Goal: Task Accomplishment & Management: Complete application form

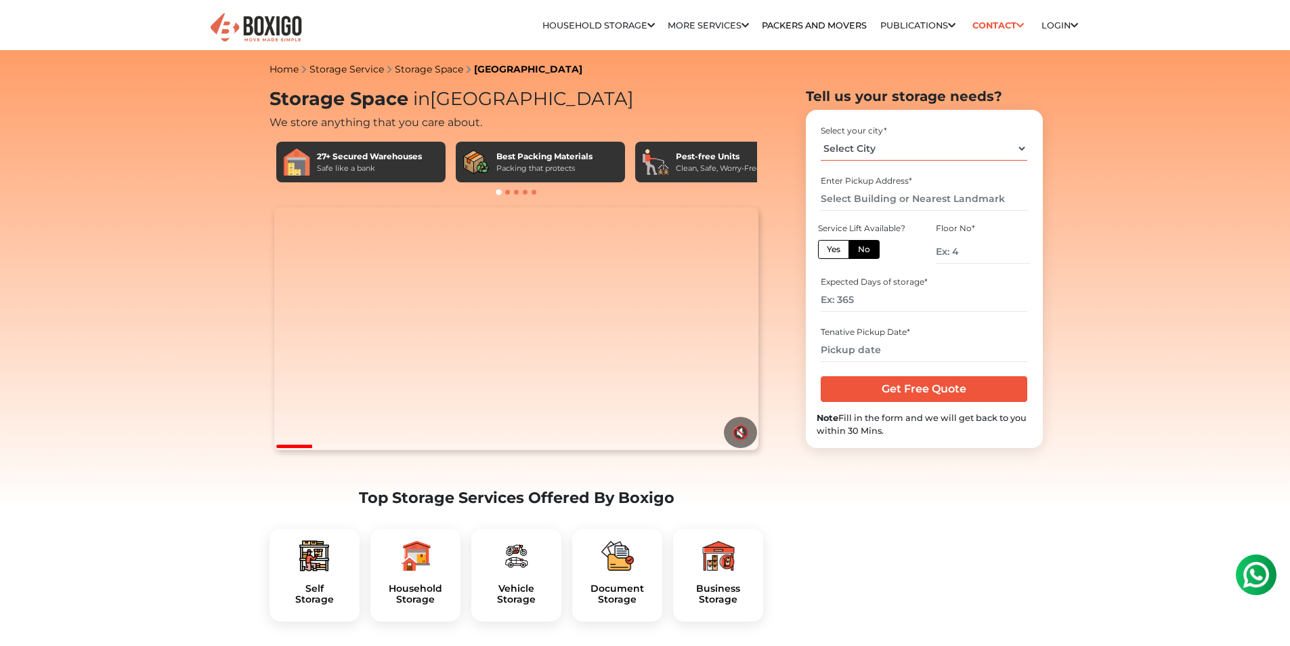
click at [1022, 148] on select "Select City [GEOGRAPHIC_DATA] [GEOGRAPHIC_DATA] [GEOGRAPHIC_DATA] [GEOGRAPHIC_D…" at bounding box center [924, 149] width 207 height 24
select select "[GEOGRAPHIC_DATA]"
click at [821, 137] on select "Select City [GEOGRAPHIC_DATA] [GEOGRAPHIC_DATA] [GEOGRAPHIC_DATA] [GEOGRAPHIC_D…" at bounding box center [924, 149] width 207 height 24
click at [856, 198] on input "text" at bounding box center [924, 199] width 207 height 24
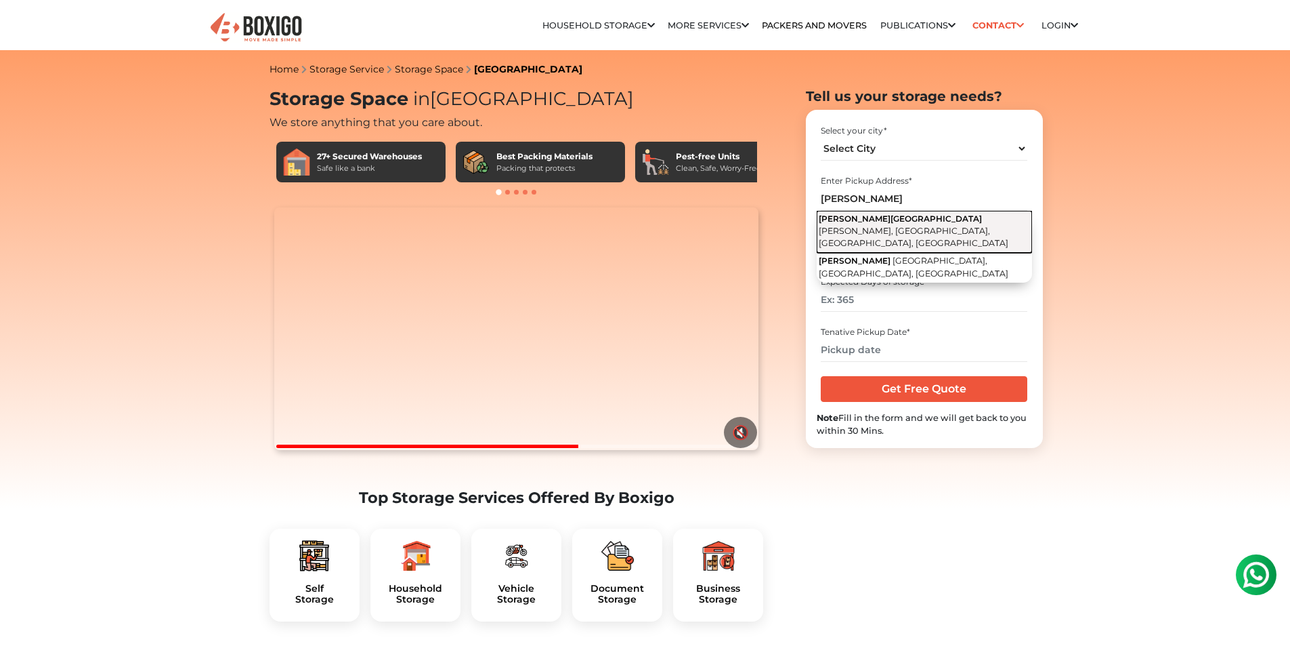
click at [879, 226] on span "[PERSON_NAME], [GEOGRAPHIC_DATA], [GEOGRAPHIC_DATA], [GEOGRAPHIC_DATA]" at bounding box center [914, 237] width 190 height 23
type input "[PERSON_NAME][GEOGRAPHIC_DATA], [PERSON_NAME], [GEOGRAPHIC_DATA], [GEOGRAPHIC_D…"
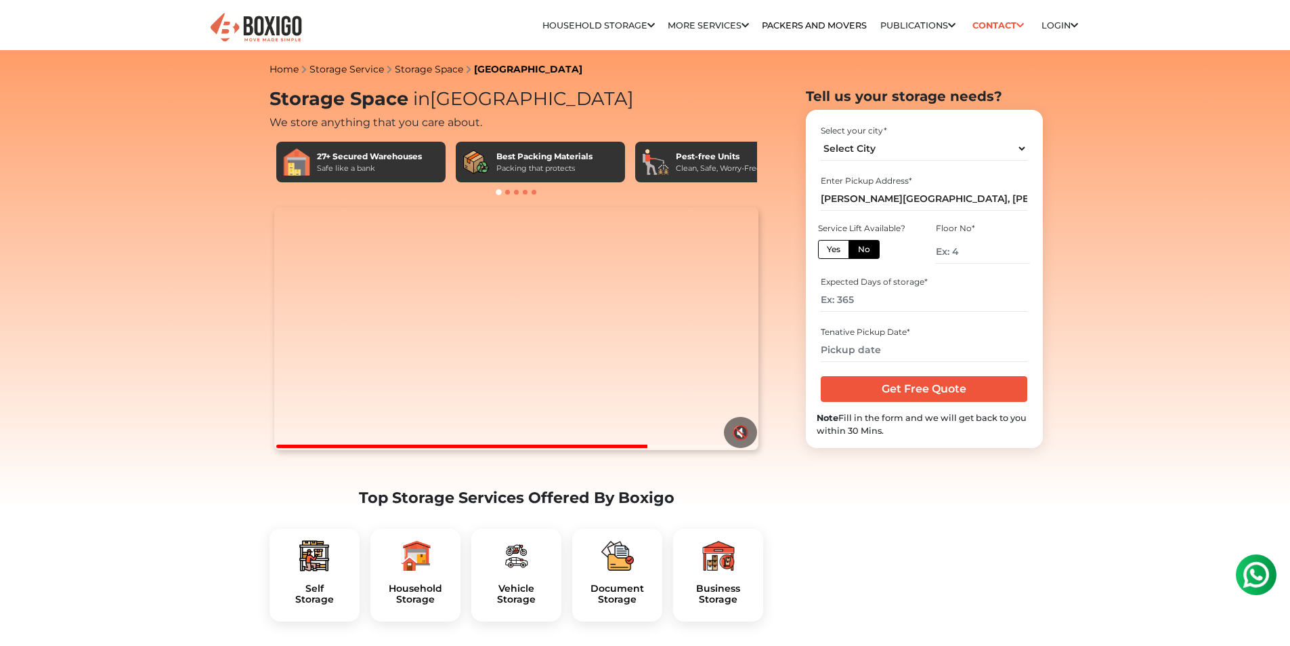
click at [826, 251] on label "Yes" at bounding box center [833, 249] width 31 height 19
click at [827, 251] on input "Yes" at bounding box center [831, 247] width 9 height 9
radio input "true"
click at [864, 250] on label "No" at bounding box center [864, 249] width 31 height 19
click at [864, 250] on input "No" at bounding box center [862, 247] width 9 height 9
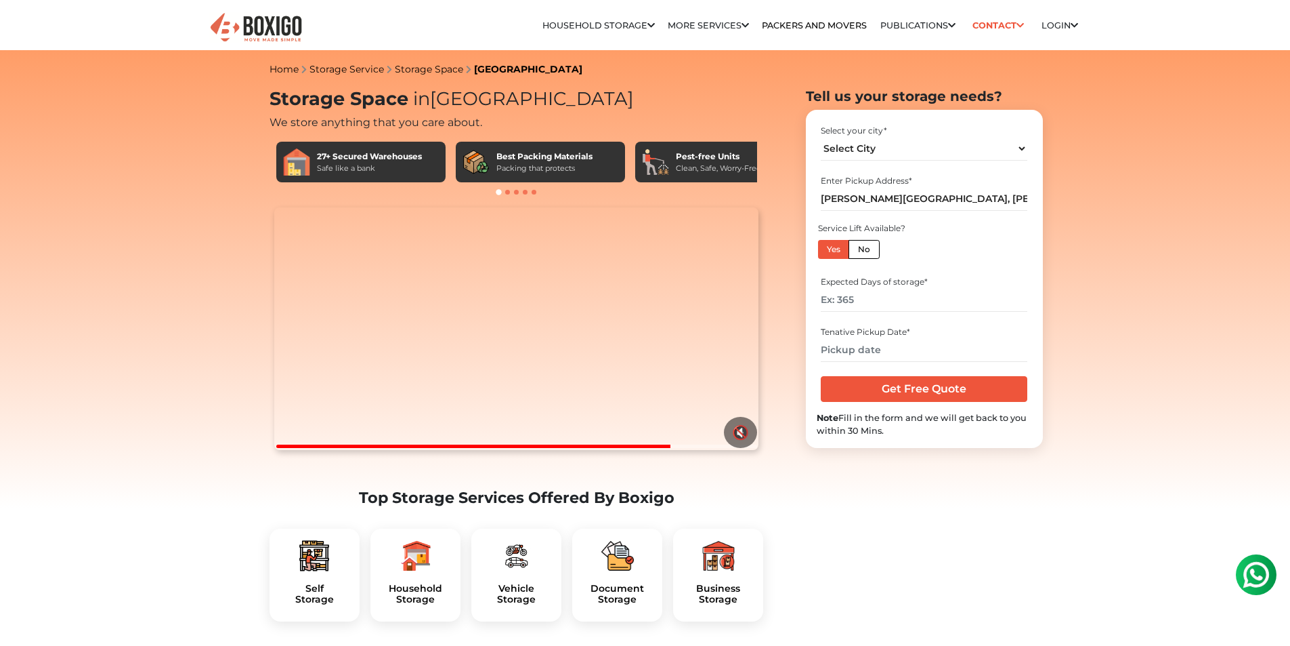
radio input "true"
click at [823, 252] on label "Yes" at bounding box center [833, 249] width 31 height 19
click at [827, 252] on input "Yes" at bounding box center [831, 247] width 9 height 9
radio input "true"
click at [869, 301] on input "number" at bounding box center [924, 300] width 207 height 24
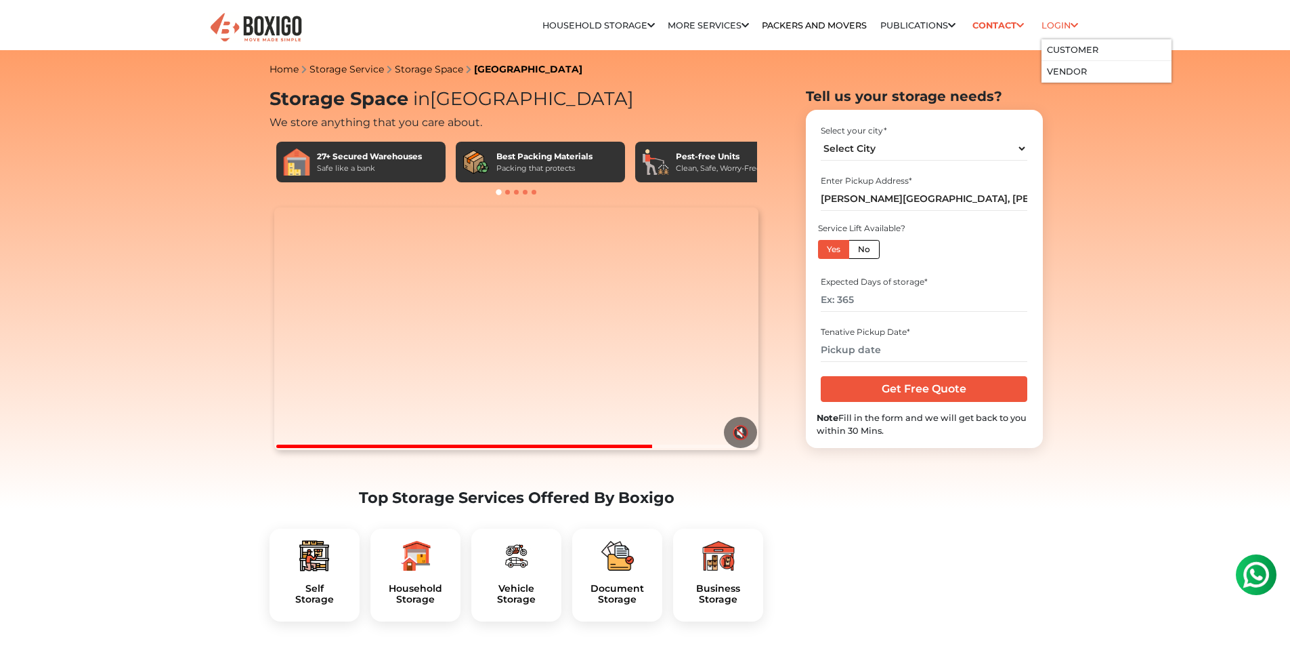
click at [1053, 23] on link "Login" at bounding box center [1060, 25] width 37 height 10
click at [1064, 53] on link "Customer" at bounding box center [1072, 50] width 51 height 10
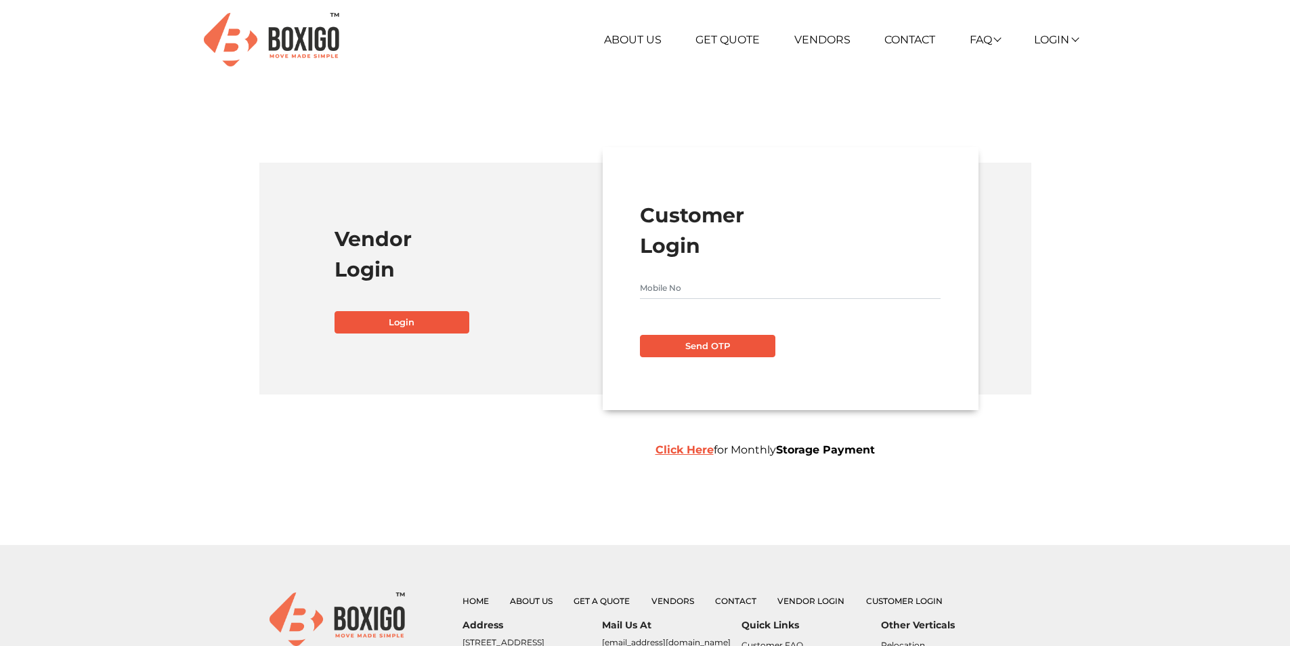
click at [742, 290] on input "text" at bounding box center [790, 288] width 301 height 22
type input "8143063989"
click at [697, 343] on button "Send OTP" at bounding box center [707, 346] width 135 height 23
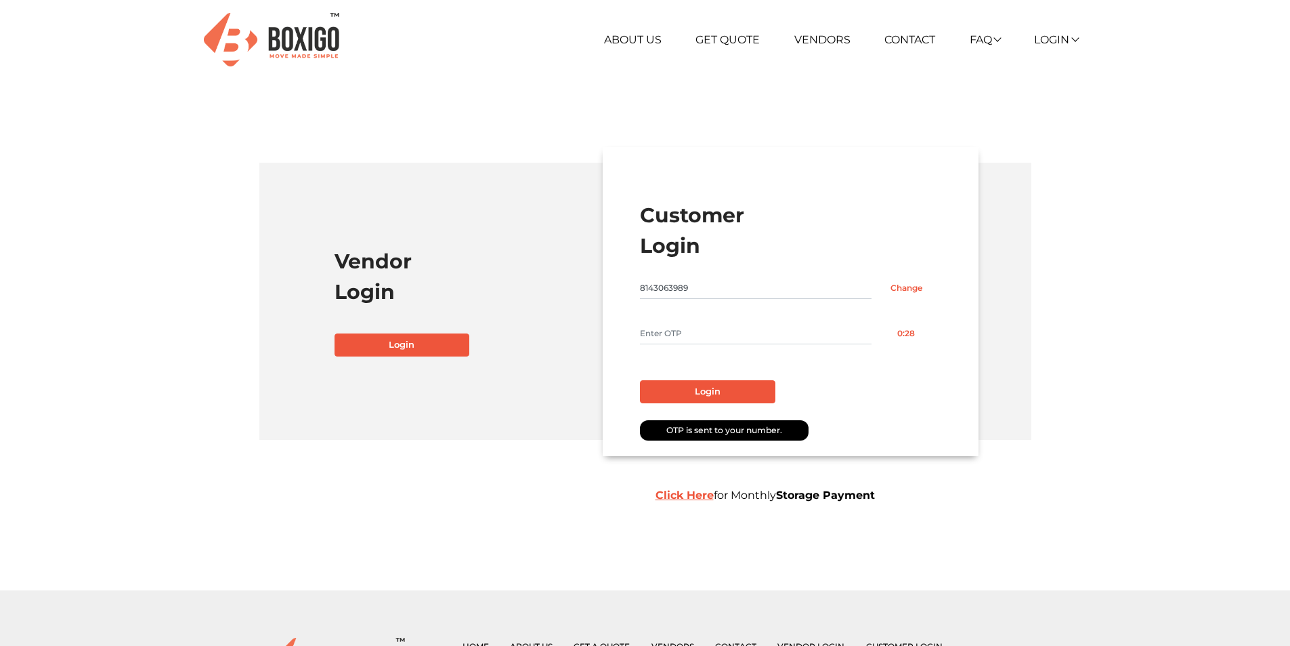
click at [713, 332] on input "text" at bounding box center [756, 333] width 232 height 22
type input "6463"
click at [707, 398] on button "Login" at bounding box center [707, 391] width 135 height 23
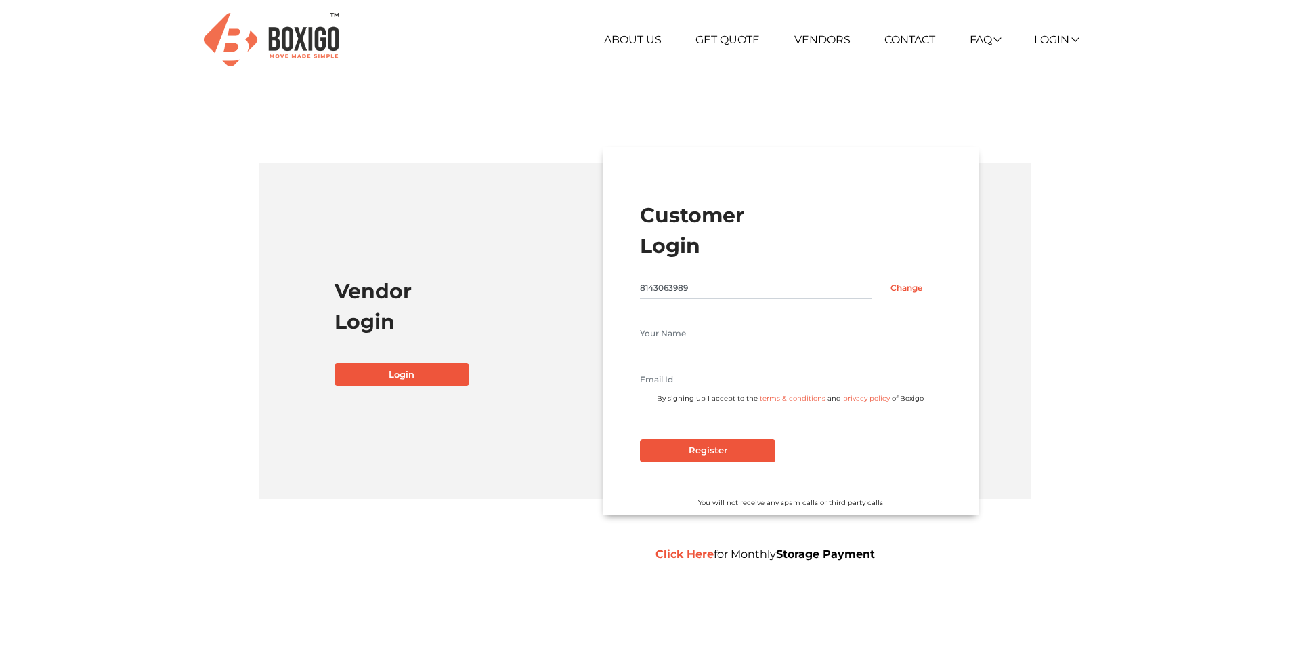
click at [688, 334] on input "text" at bounding box center [790, 333] width 301 height 22
type input "V Harish"
click at [702, 369] on input "text" at bounding box center [790, 380] width 301 height 22
type input "[EMAIL_ADDRESS]"
click at [734, 446] on input "Register" at bounding box center [707, 450] width 135 height 23
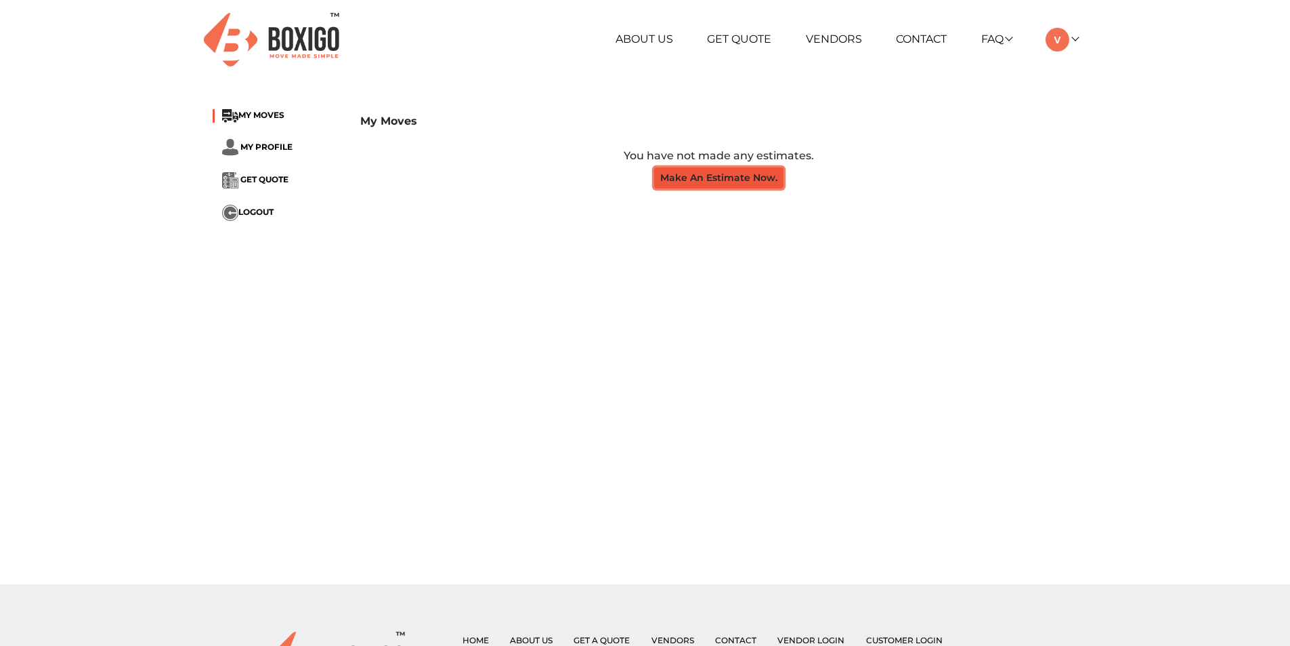
click at [702, 183] on button "Make An Estimate Now." at bounding box center [718, 177] width 129 height 21
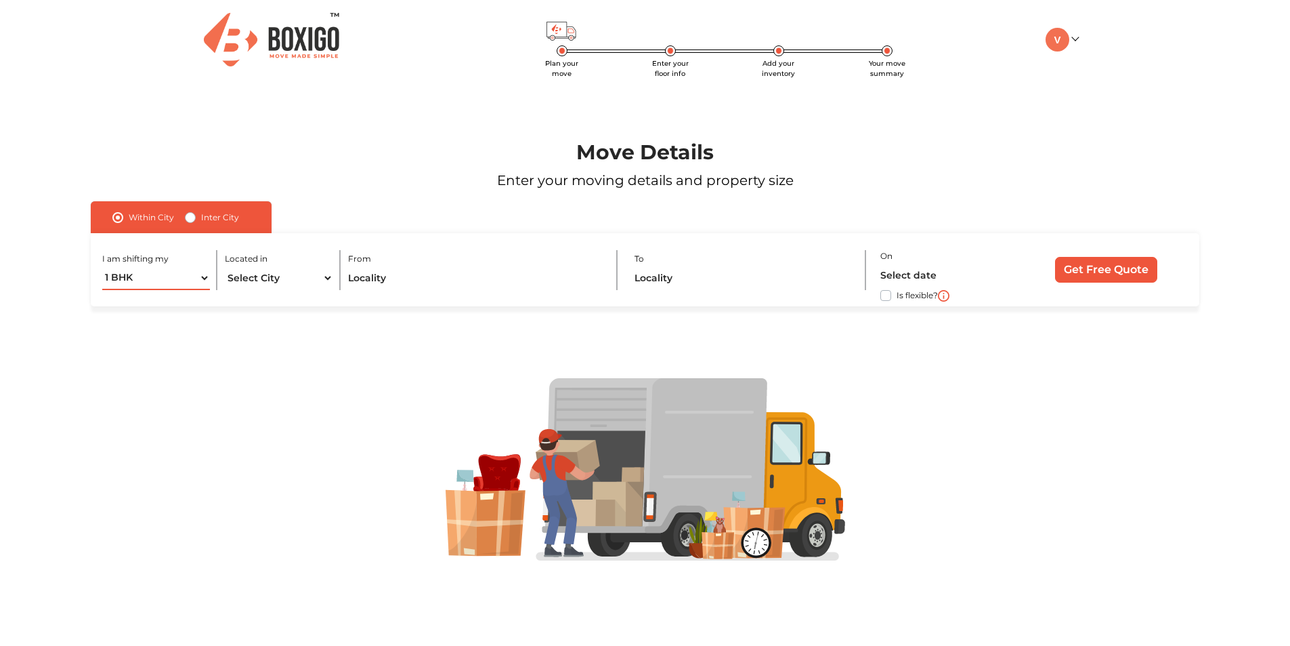
click at [204, 279] on select "1 BHK 2 BHK 3 BHK 3 + BHK FEW ITEMS" at bounding box center [156, 278] width 108 height 24
click at [205, 277] on select "1 BHK 2 BHK 3 BHK 3 + BHK FEW ITEMS" at bounding box center [156, 278] width 108 height 24
click at [327, 277] on select "Select City [GEOGRAPHIC_DATA] [GEOGRAPHIC_DATA] [GEOGRAPHIC_DATA] [GEOGRAPHIC_D…" at bounding box center [279, 278] width 108 height 24
select select "[GEOGRAPHIC_DATA]"
click at [225, 266] on select "Select City [GEOGRAPHIC_DATA] [GEOGRAPHIC_DATA] [GEOGRAPHIC_DATA] [GEOGRAPHIC_D…" at bounding box center [279, 278] width 108 height 24
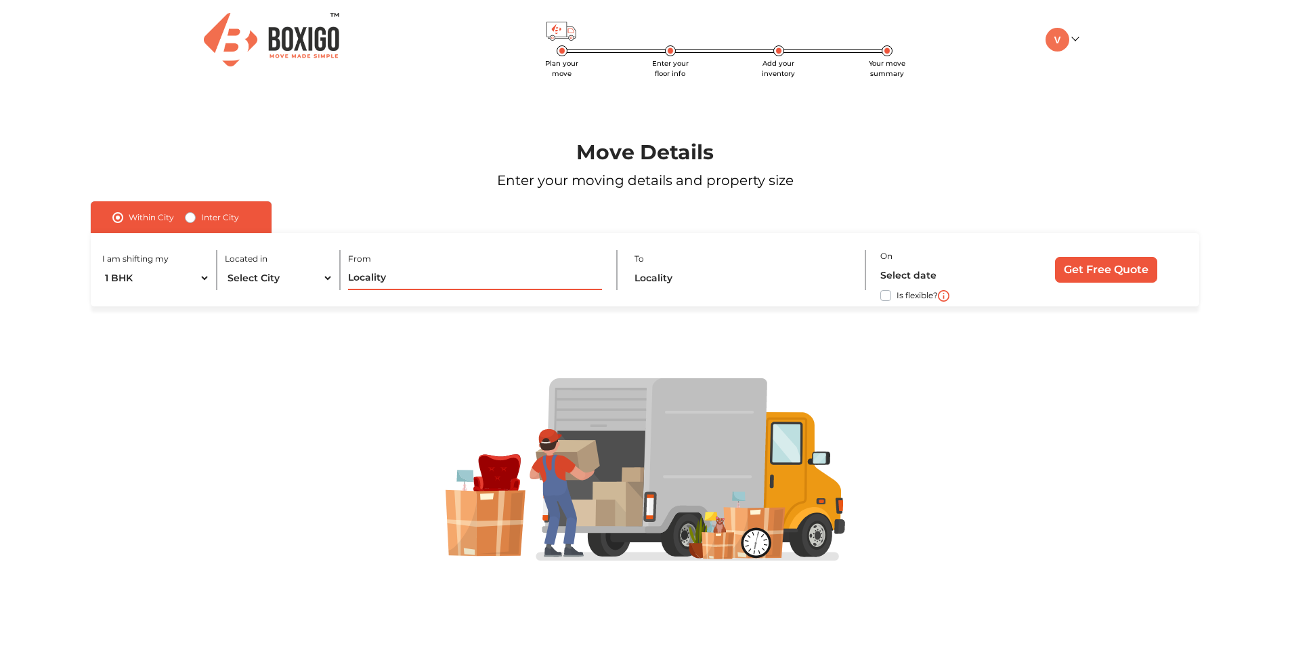
click at [416, 280] on input "text" at bounding box center [475, 278] width 254 height 24
click at [673, 280] on input "text" at bounding box center [743, 278] width 217 height 24
click at [897, 294] on label "Is flexible?" at bounding box center [917, 294] width 41 height 14
click at [102, 294] on input "Is flexible?" at bounding box center [96, 294] width 11 height 14
checkbox input "true"
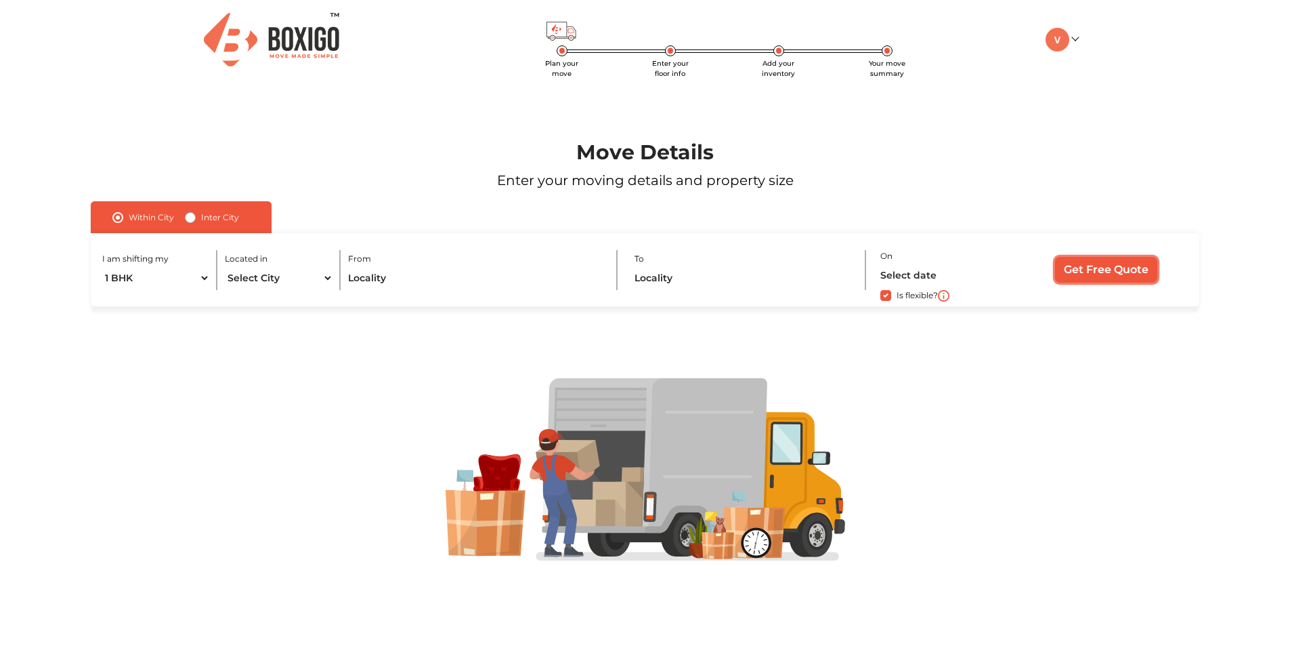
click at [1077, 275] on input "Get Free Quote" at bounding box center [1106, 270] width 102 height 26
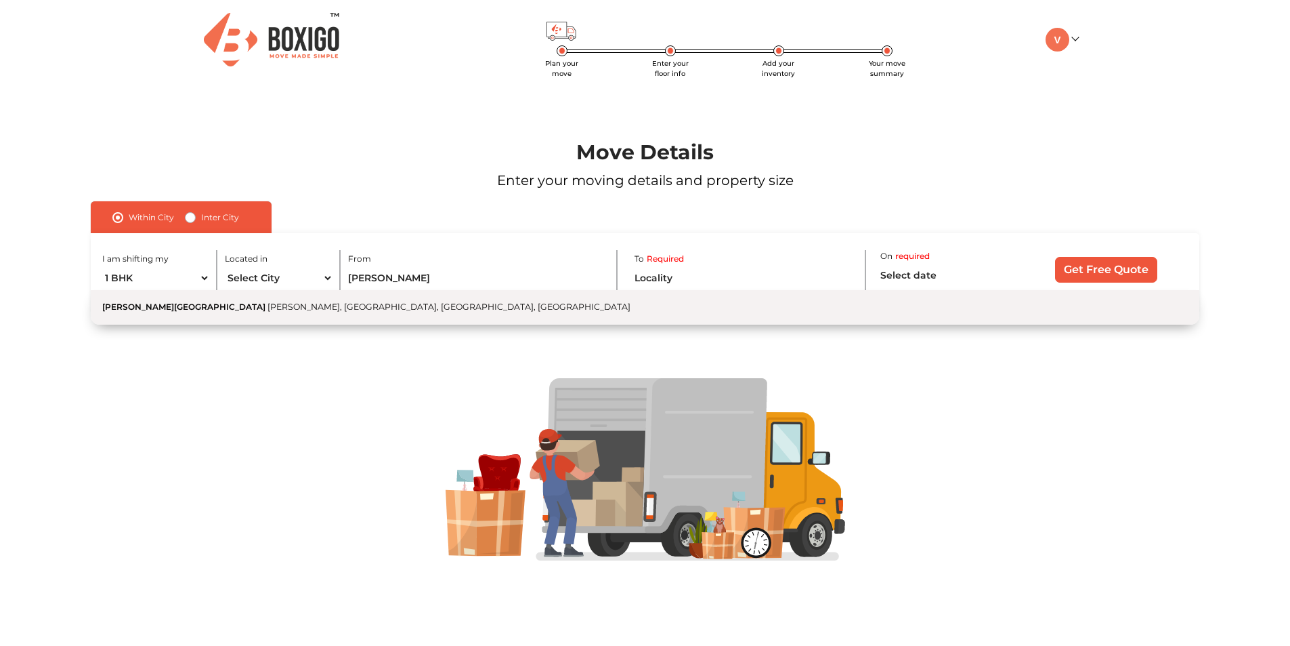
click at [198, 312] on button "[PERSON_NAME][GEOGRAPHIC_DATA][PERSON_NAME], [GEOGRAPHIC_DATA], [GEOGRAPHIC_DAT…" at bounding box center [645, 307] width 1108 height 35
type input "[PERSON_NAME][GEOGRAPHIC_DATA], [PERSON_NAME], [GEOGRAPHIC_DATA], [GEOGRAPHIC_D…"
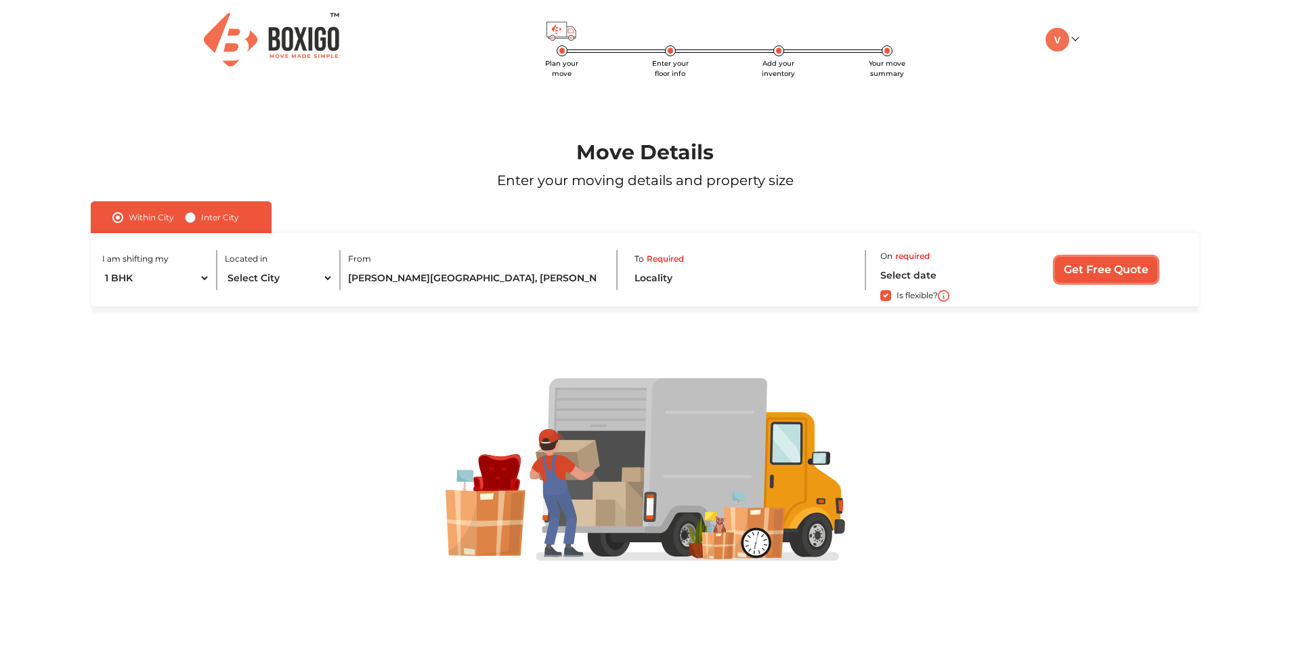
click at [1095, 276] on input "Get Free Quote" at bounding box center [1106, 270] width 102 height 26
